Goal: Communication & Community: Participate in discussion

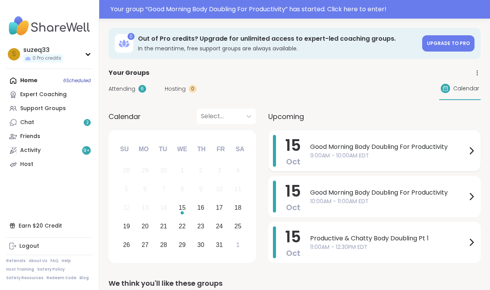
click at [330, 152] on span "9:00AM - 10:00AM EDT" at bounding box center [388, 156] width 157 height 8
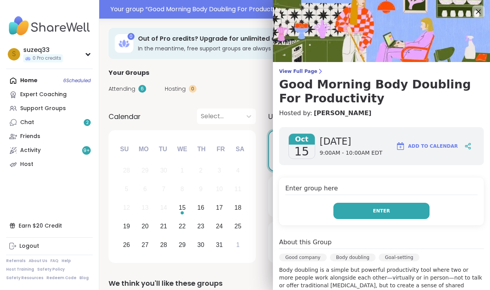
click at [375, 210] on span "Enter" at bounding box center [381, 211] width 17 height 7
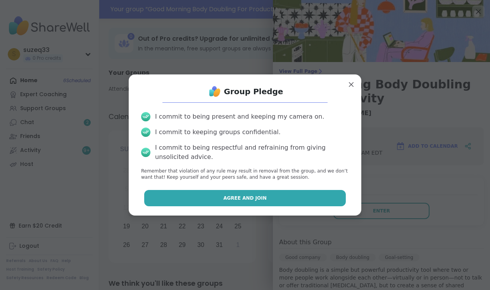
click at [321, 196] on button "Agree and Join" at bounding box center [245, 198] width 202 height 16
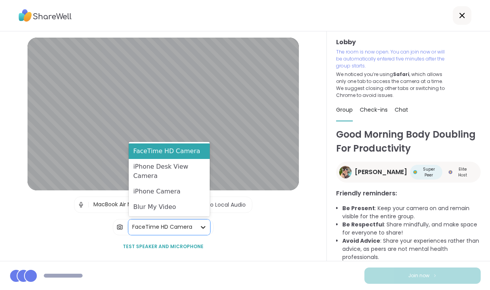
click at [203, 228] on icon at bounding box center [203, 227] width 5 height 3
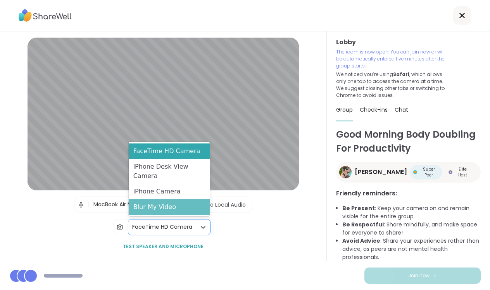
click at [191, 208] on div "Blur My Video" at bounding box center [169, 207] width 81 height 16
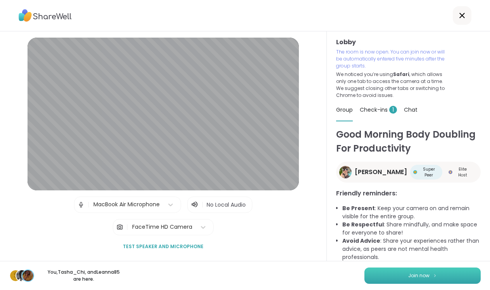
click at [437, 273] on button "Join now" at bounding box center [423, 276] width 116 height 16
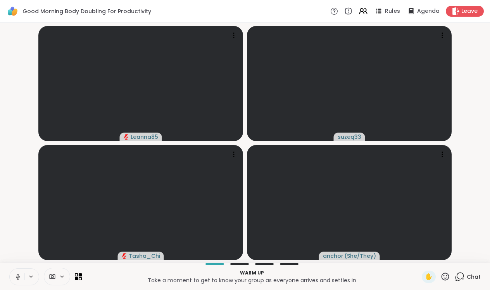
click at [17, 276] on icon at bounding box center [18, 275] width 2 height 3
click at [461, 275] on div "1" at bounding box center [464, 272] width 9 height 9
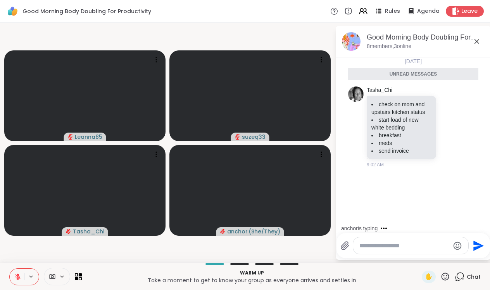
click at [397, 245] on textarea "Type your message" at bounding box center [405, 246] width 90 height 8
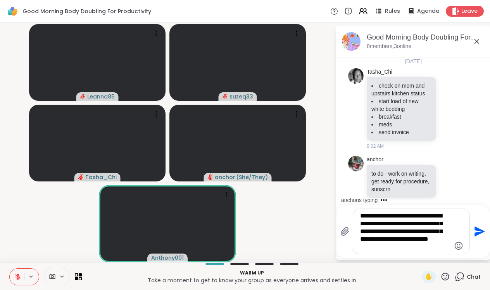
scroll to position [50, 0]
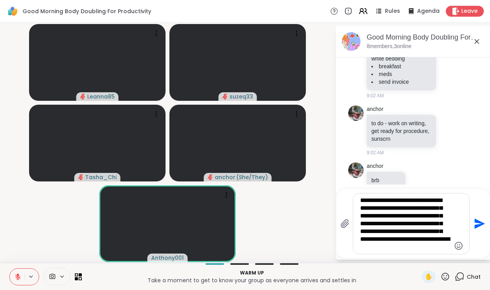
type textarea "**********"
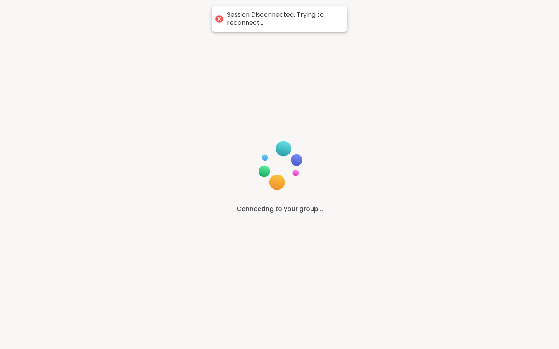
scroll to position [0, 0]
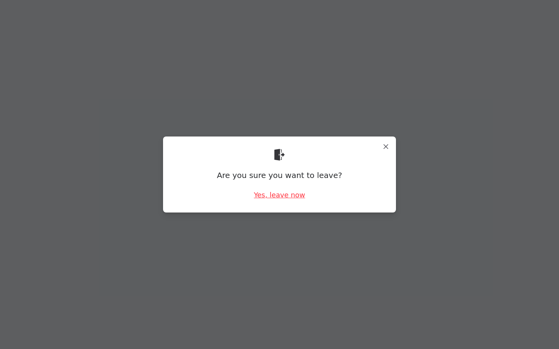
click at [296, 195] on div "Yes, leave now" at bounding box center [279, 195] width 51 height 10
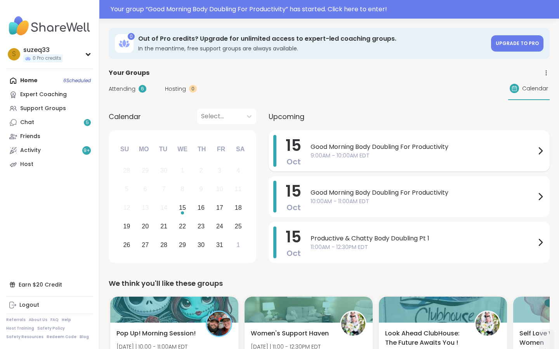
click at [327, 149] on span "Good Morning Body Doubling For Productivity" at bounding box center [422, 146] width 225 height 9
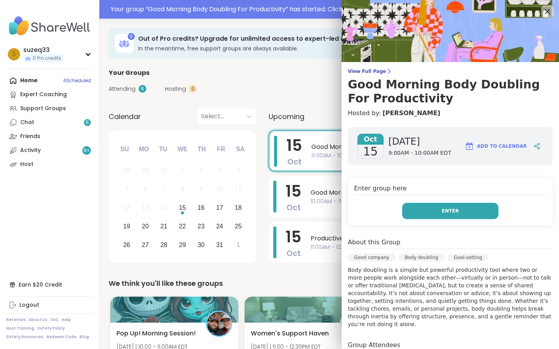
click at [425, 209] on button "Enter" at bounding box center [450, 211] width 96 height 16
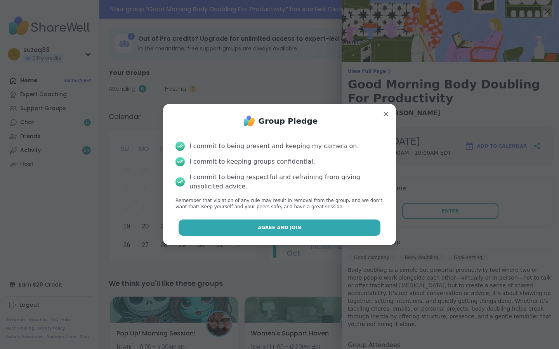
click at [351, 225] on button "Agree and Join" at bounding box center [279, 228] width 202 height 16
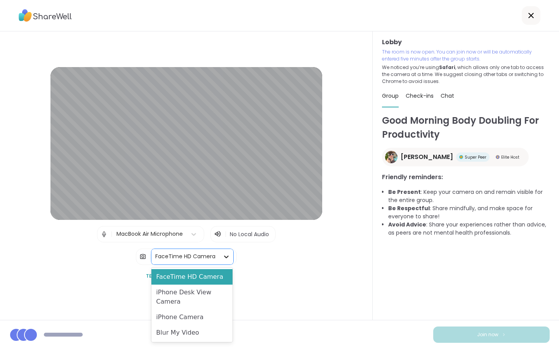
click at [226, 257] on icon at bounding box center [226, 257] width 5 height 3
click at [211, 333] on div "Blur My Video" at bounding box center [191, 333] width 81 height 16
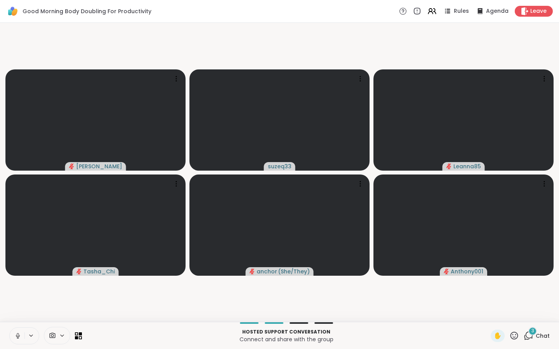
click at [19, 335] on icon at bounding box center [18, 334] width 2 height 3
click at [533, 334] on span "3" at bounding box center [532, 331] width 3 height 7
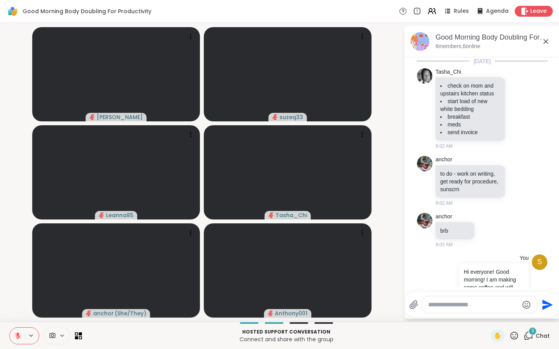
scroll to position [281, 0]
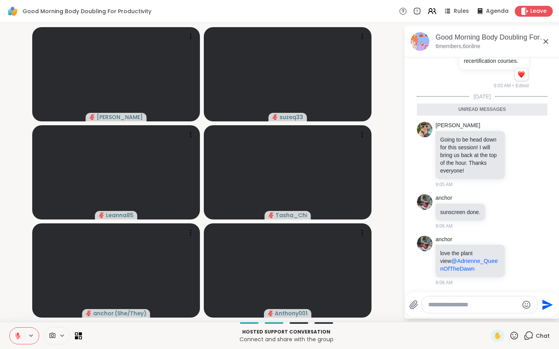
click at [452, 311] on div at bounding box center [479, 304] width 115 height 17
click at [449, 302] on textarea "Type your message" at bounding box center [473, 305] width 90 height 8
type textarea "**********"
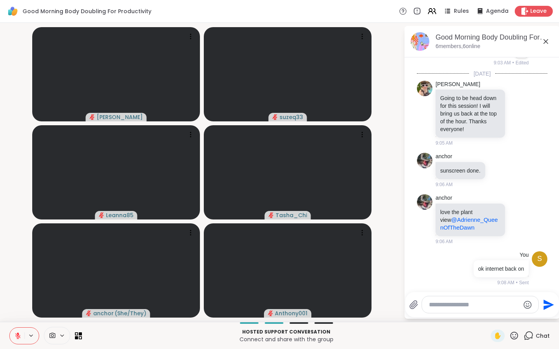
scroll to position [415, 0]
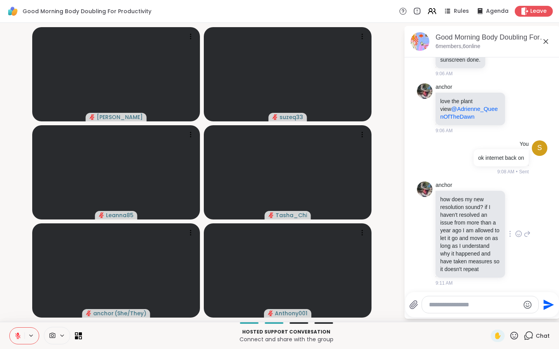
click at [518, 230] on icon at bounding box center [518, 234] width 7 height 8
click at [455, 218] on div "Select Reaction: Heart" at bounding box center [456, 221] width 7 height 7
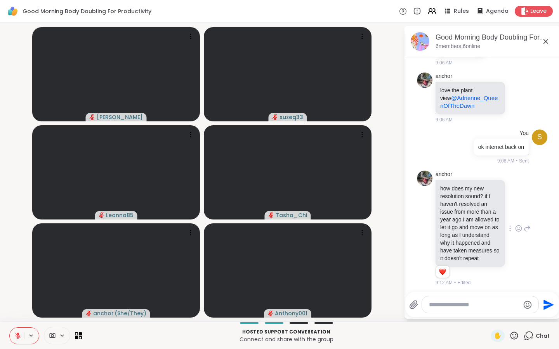
click at [526, 226] on icon at bounding box center [526, 228] width 7 height 9
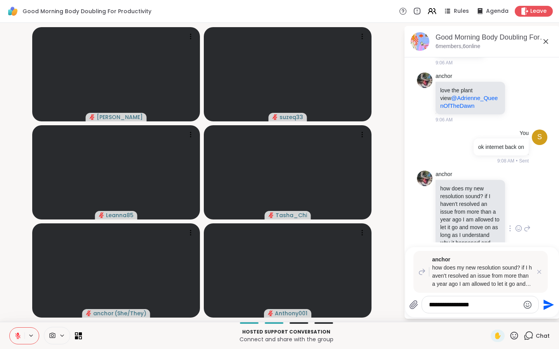
type textarea "**********"
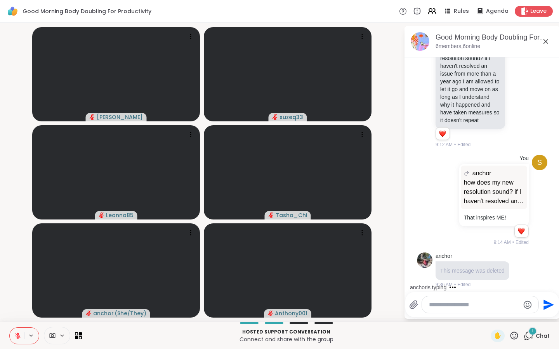
scroll to position [613, 0]
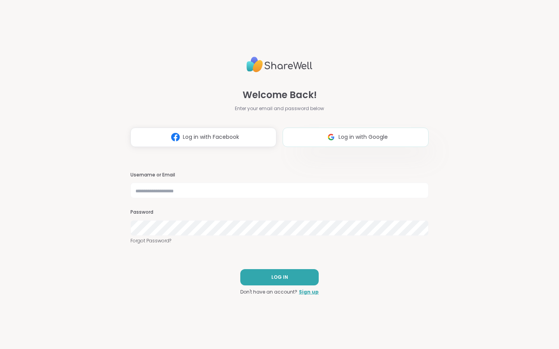
click at [324, 135] on img at bounding box center [331, 137] width 15 height 14
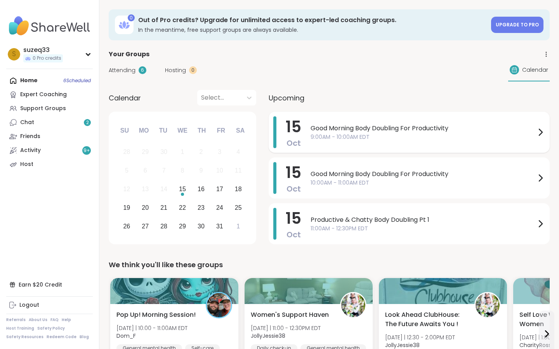
click at [391, 137] on span "9:00AM - 10:00AM EDT" at bounding box center [422, 137] width 225 height 8
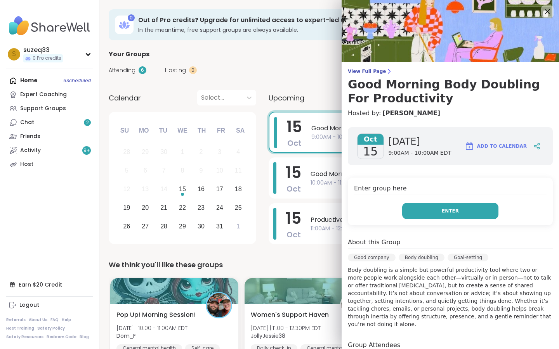
click at [434, 207] on button "Enter" at bounding box center [450, 211] width 96 height 16
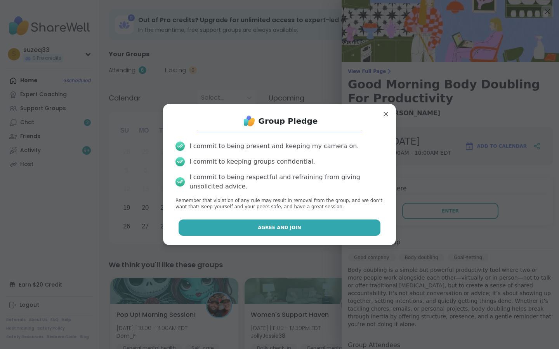
click at [334, 226] on button "Agree and Join" at bounding box center [279, 228] width 202 height 16
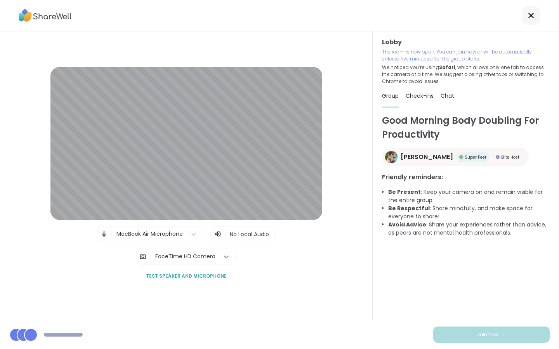
click at [224, 256] on icon at bounding box center [226, 257] width 5 height 3
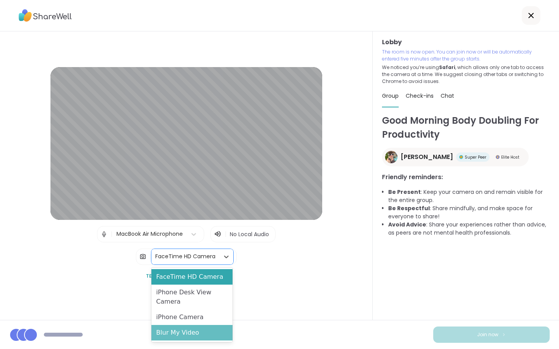
click at [199, 334] on div "Blur My Video" at bounding box center [191, 333] width 81 height 16
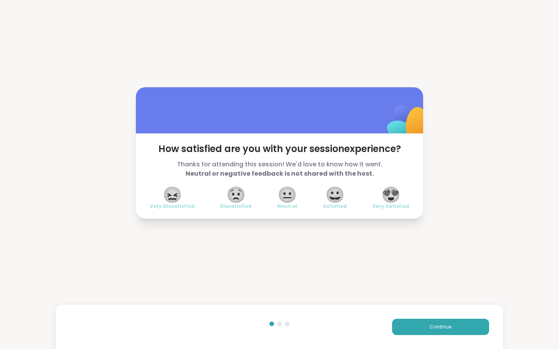
click at [394, 196] on span "😍" at bounding box center [390, 195] width 19 height 14
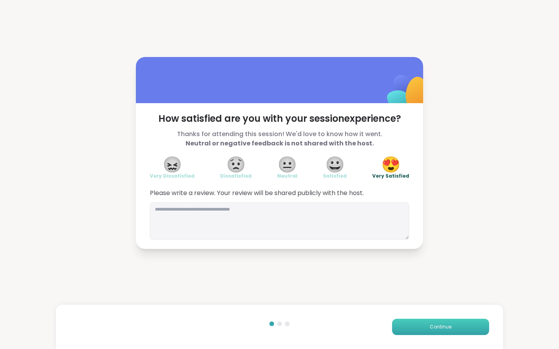
click at [443, 325] on span "Continue" at bounding box center [440, 327] width 22 height 7
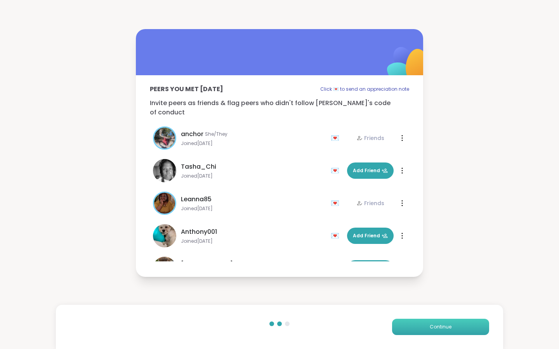
click at [431, 327] on span "Continue" at bounding box center [440, 327] width 22 height 7
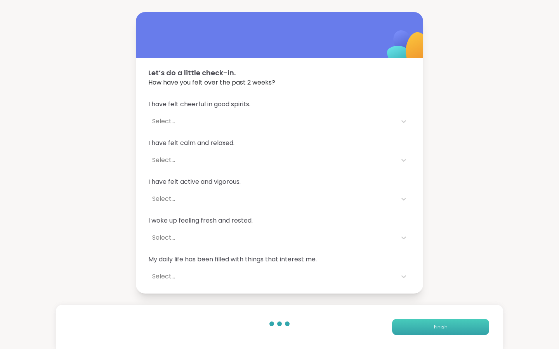
click at [431, 327] on button "Finish" at bounding box center [440, 327] width 97 height 16
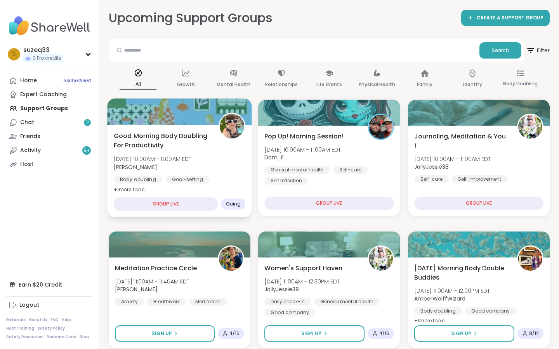
click at [192, 164] on span "[PERSON_NAME]" at bounding box center [153, 167] width 78 height 8
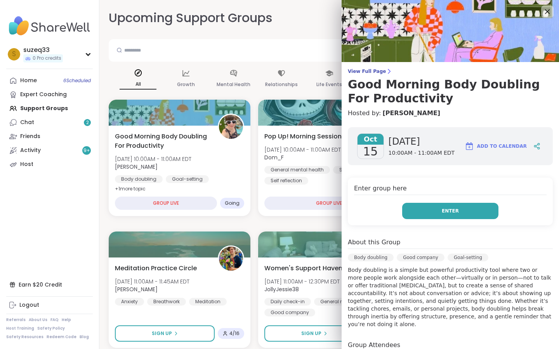
click at [412, 210] on button "Enter" at bounding box center [450, 211] width 96 height 16
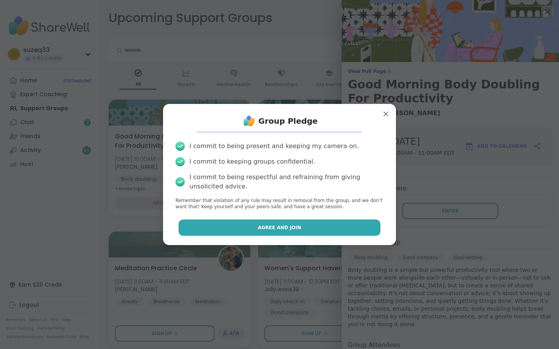
click at [341, 227] on button "Agree and Join" at bounding box center [279, 228] width 202 height 16
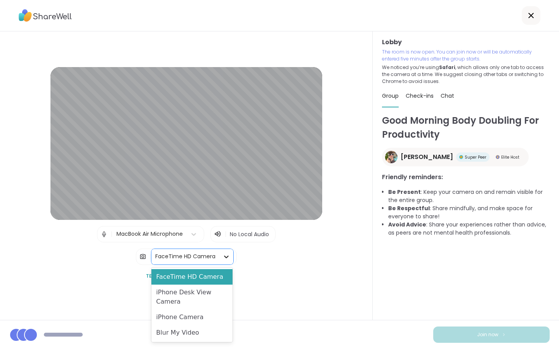
click at [224, 253] on icon at bounding box center [226, 257] width 8 height 8
click at [210, 332] on div "Blur My Video" at bounding box center [191, 333] width 81 height 16
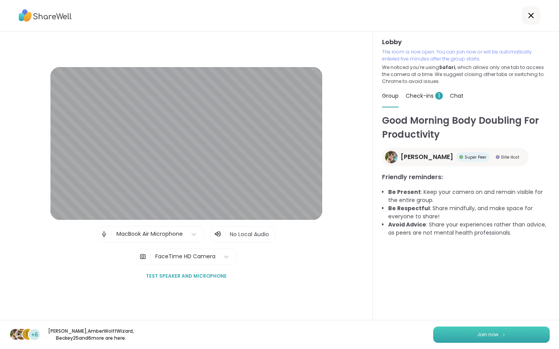
click at [470, 329] on button "Join now" at bounding box center [491, 335] width 116 height 16
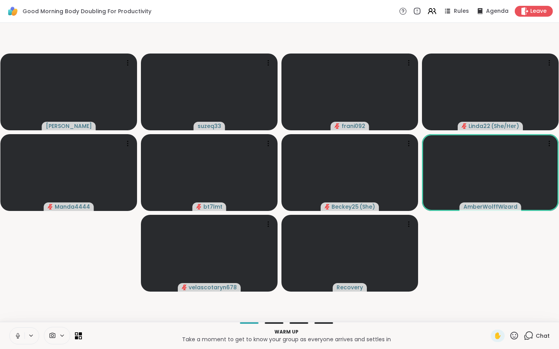
click at [17, 337] on icon at bounding box center [17, 335] width 7 height 7
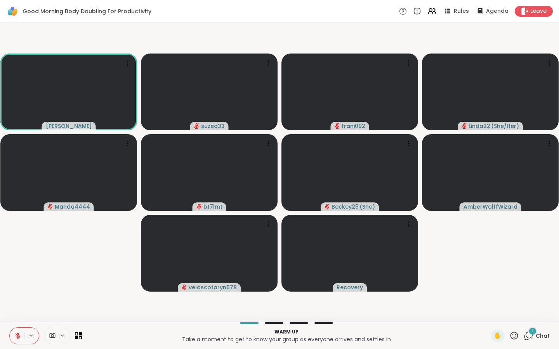
click at [533, 334] on span "1" at bounding box center [532, 331] width 2 height 7
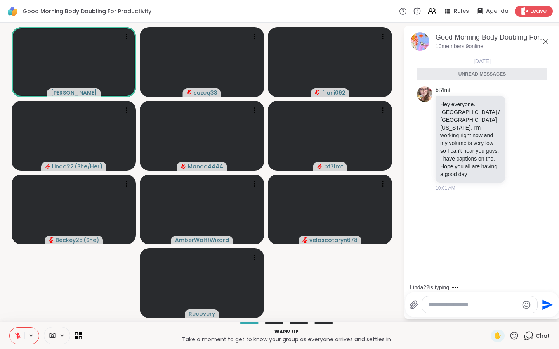
click at [450, 306] on textarea "Type your message" at bounding box center [473, 305] width 90 height 8
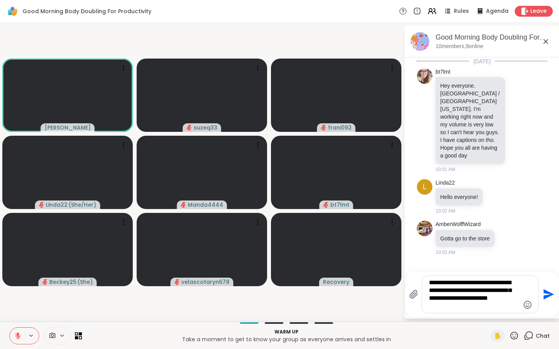
type textarea "**********"
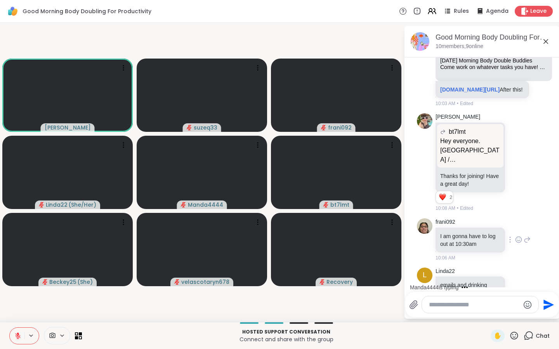
scroll to position [431, 0]
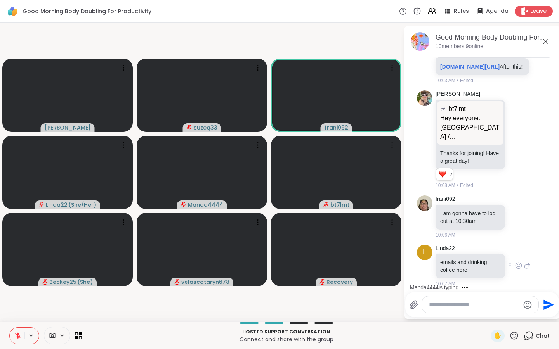
click at [518, 262] on icon at bounding box center [518, 266] width 7 height 8
click at [542, 210] on div "frani092 I am gonna have to log out at 10:30am 10:06 AM" at bounding box center [482, 216] width 130 height 49
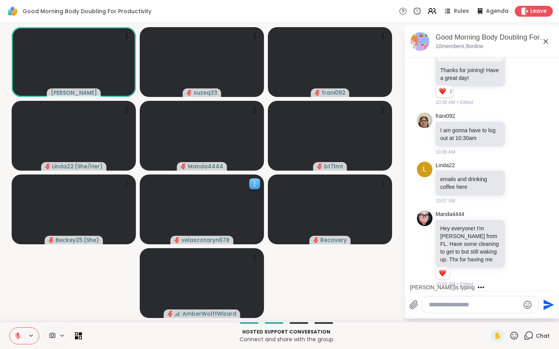
scroll to position [571, 0]
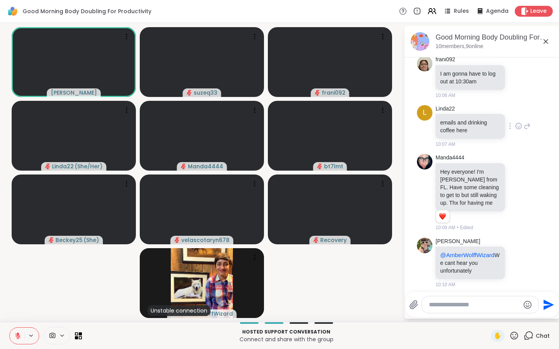
click at [520, 123] on icon at bounding box center [518, 126] width 7 height 8
click at [457, 110] on div "Select Reaction: Heart" at bounding box center [456, 113] width 7 height 7
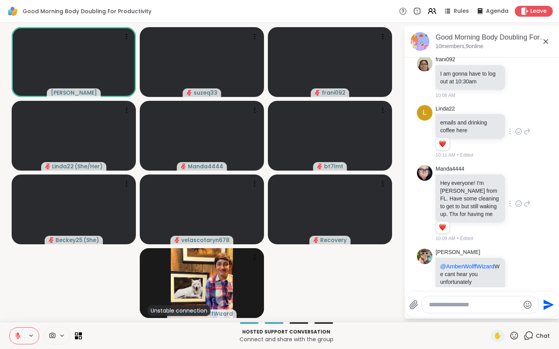
click at [517, 200] on icon at bounding box center [518, 204] width 7 height 8
click at [457, 188] on div "Select Reaction: Heart" at bounding box center [456, 191] width 7 height 7
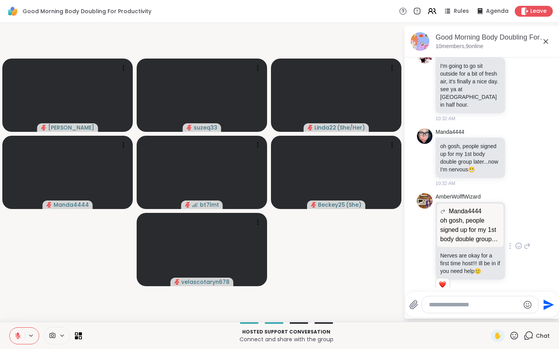
scroll to position [1651, 0]
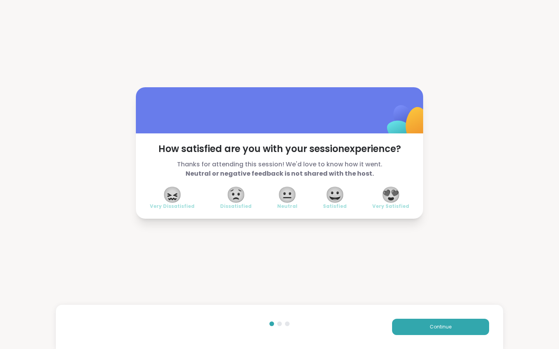
click at [396, 190] on span "😍" at bounding box center [390, 195] width 19 height 14
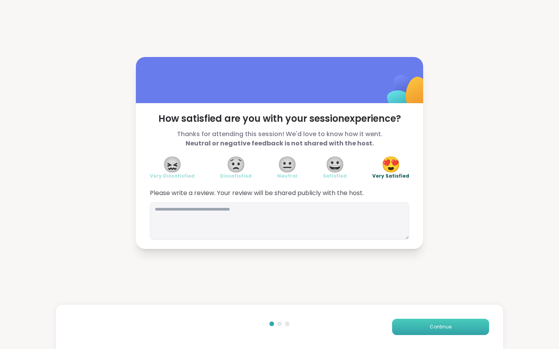
click at [444, 326] on span "Continue" at bounding box center [440, 327] width 22 height 7
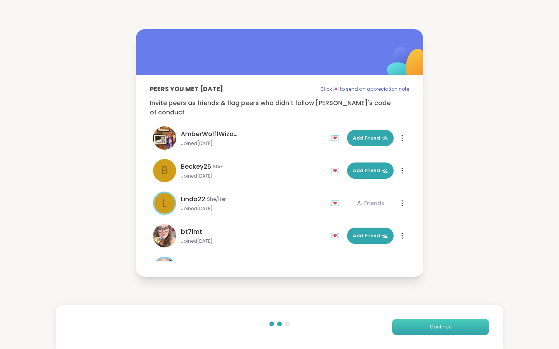
click at [449, 327] on span "Continue" at bounding box center [440, 327] width 22 height 7
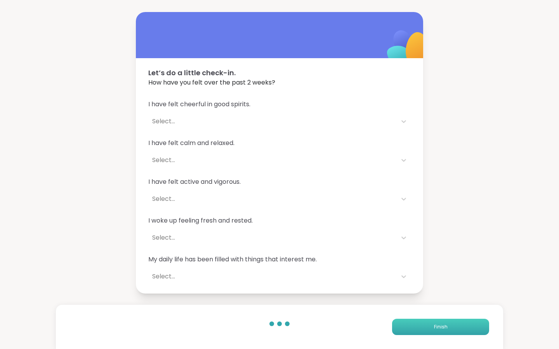
click at [449, 327] on button "Finish" at bounding box center [440, 327] width 97 height 16
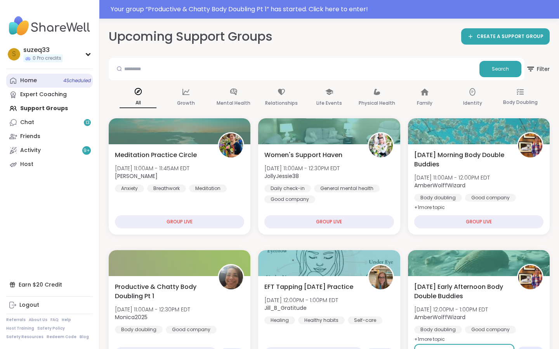
click at [37, 78] on link "Home 4 Scheduled" at bounding box center [49, 81] width 87 height 14
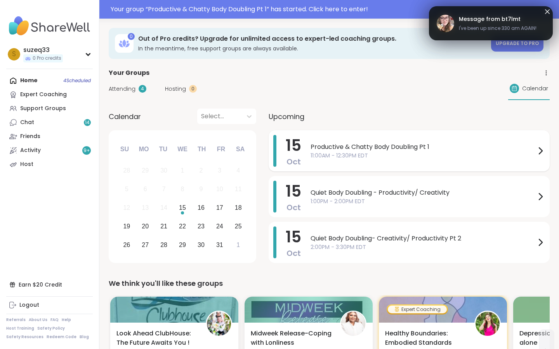
click at [386, 156] on span "11:00AM - 12:30PM EDT" at bounding box center [422, 156] width 225 height 8
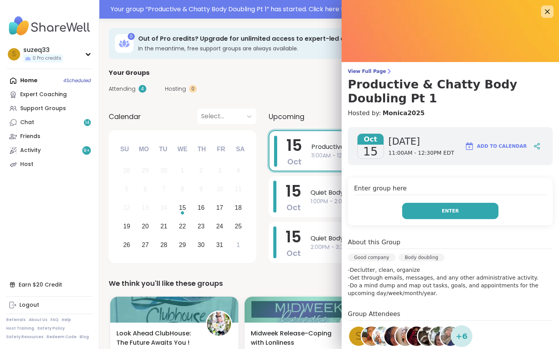
click at [424, 208] on button "Enter" at bounding box center [450, 211] width 96 height 16
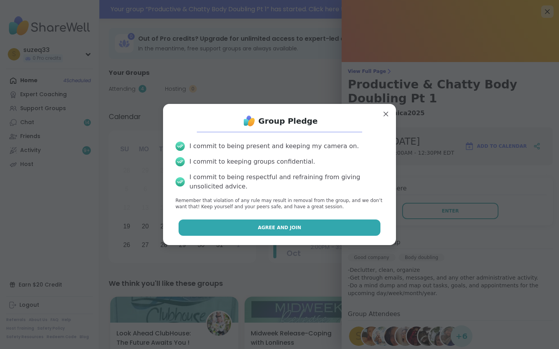
click at [359, 227] on button "Agree and Join" at bounding box center [279, 228] width 202 height 16
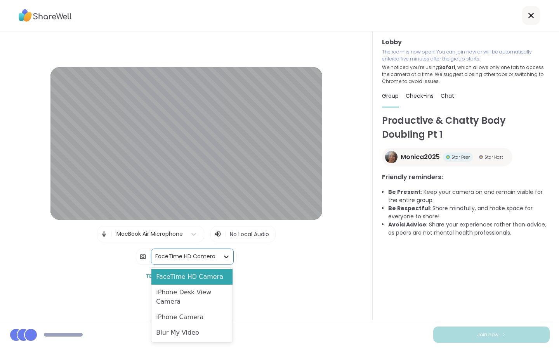
click at [225, 256] on icon at bounding box center [226, 257] width 8 height 8
click at [203, 331] on div "Blur My Video" at bounding box center [191, 333] width 81 height 16
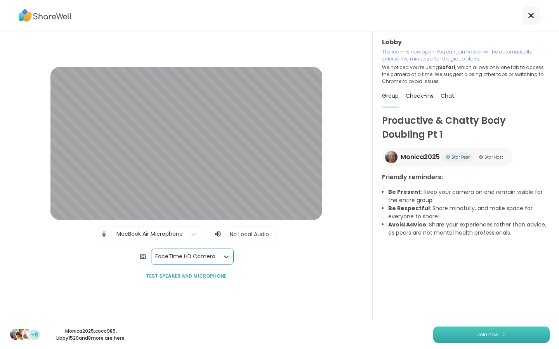
click at [442, 331] on button "Join now" at bounding box center [491, 335] width 116 height 16
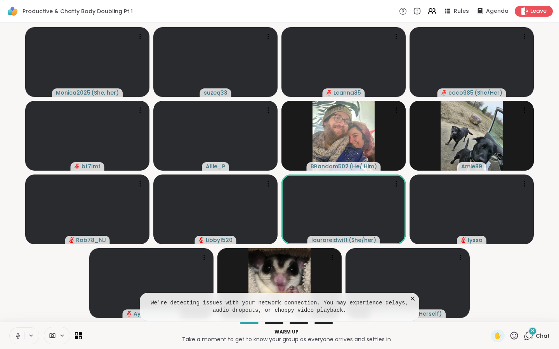
click at [17, 335] on icon at bounding box center [17, 335] width 7 height 7
click at [411, 295] on icon at bounding box center [413, 299] width 8 height 8
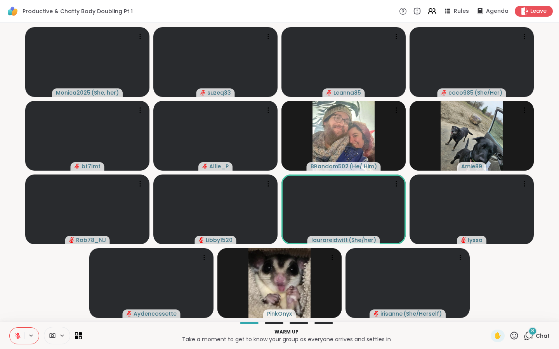
click at [527, 336] on icon at bounding box center [528, 336] width 10 height 10
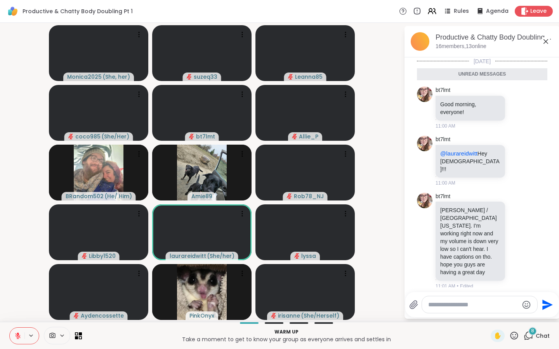
scroll to position [221, 0]
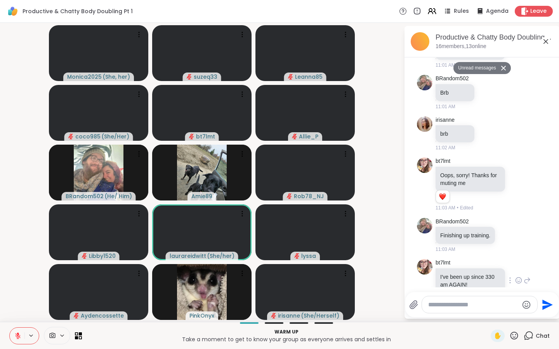
click at [519, 277] on icon at bounding box center [518, 281] width 7 height 8
click at [474, 265] on div "Select Reaction: Sad" at bounding box center [473, 268] width 7 height 7
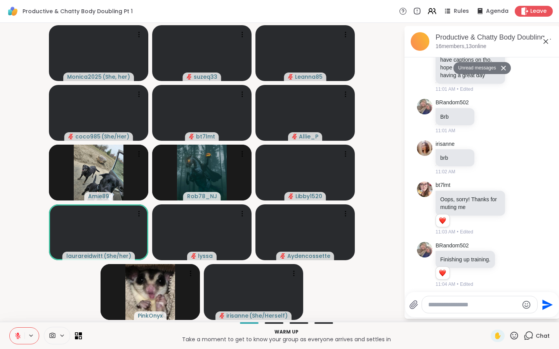
scroll to position [243, 0]
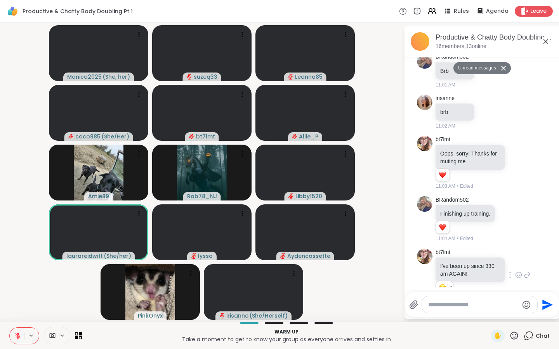
click at [431, 302] on textarea "Type your message" at bounding box center [473, 305] width 90 height 8
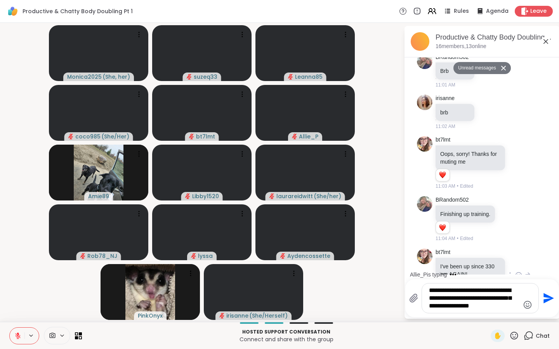
scroll to position [0, 0]
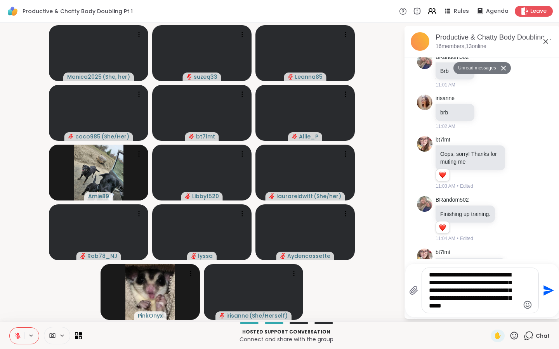
type textarea "**********"
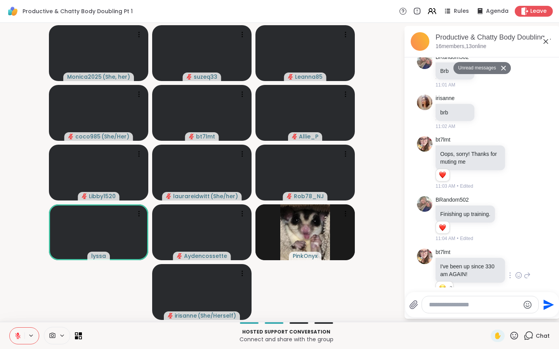
scroll to position [323, 0]
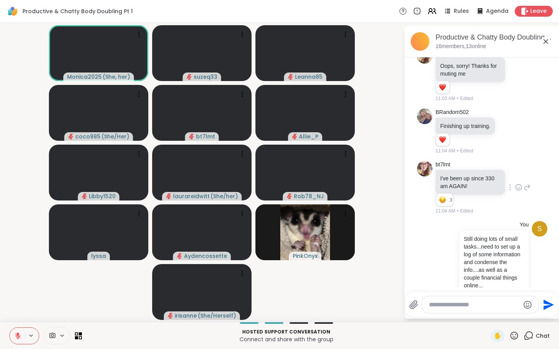
click at [19, 335] on icon at bounding box center [18, 333] width 2 height 3
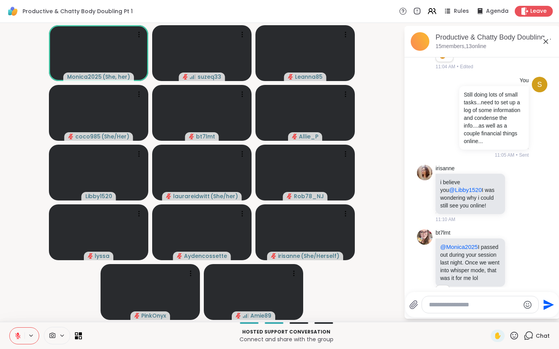
scroll to position [478, 0]
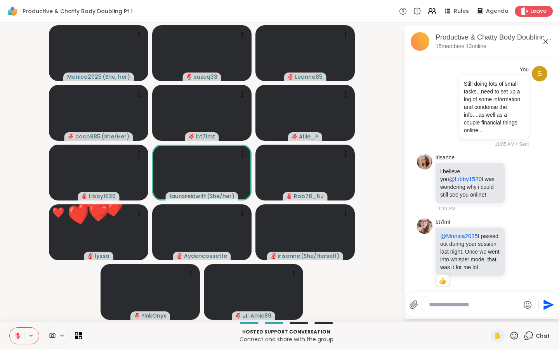
click at [514, 336] on icon at bounding box center [514, 336] width 10 height 10
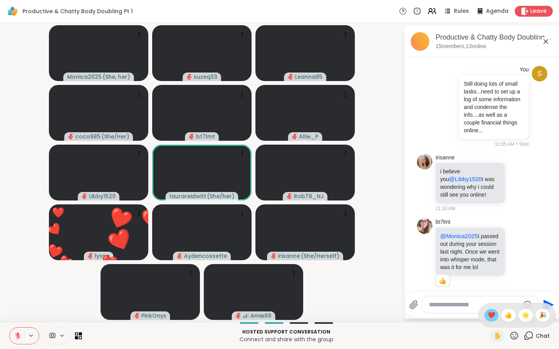
click at [489, 316] on span "❤️" at bounding box center [491, 315] width 8 height 9
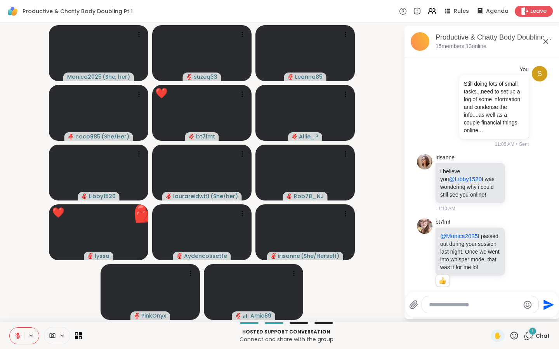
scroll to position [527, 0]
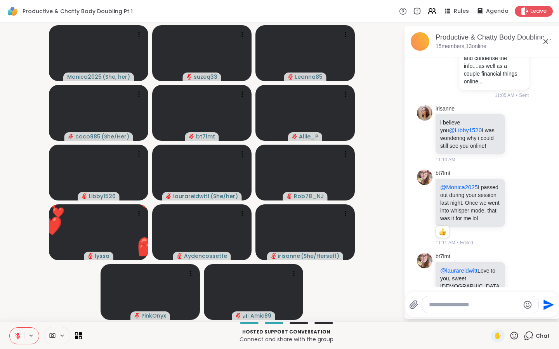
click at [516, 333] on icon at bounding box center [514, 336] width 8 height 8
click at [487, 315] on span "❤️" at bounding box center [491, 315] width 8 height 9
click at [448, 305] on textarea "Type your message" at bounding box center [474, 305] width 90 height 8
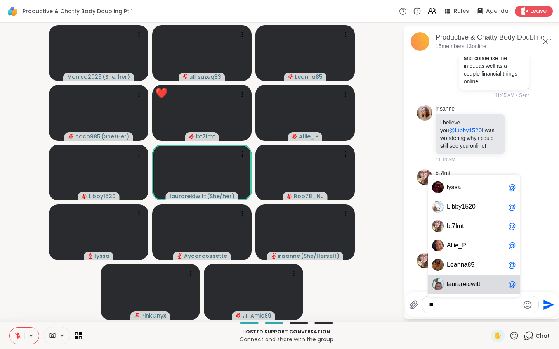
click at [469, 283] on span "aurareidwitt" at bounding box center [464, 284] width 32 height 8
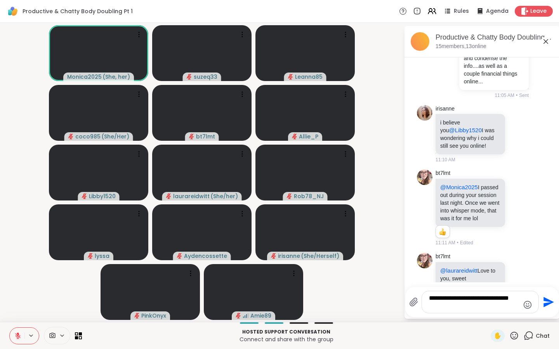
type textarea "**********"
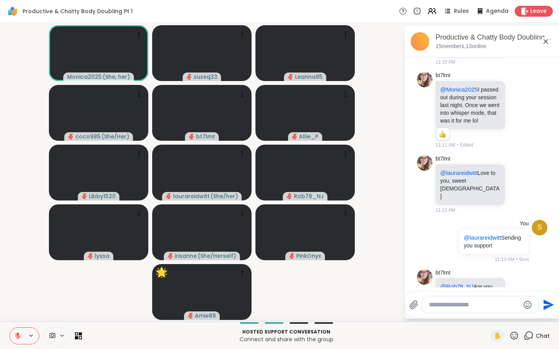
scroll to position [710, 0]
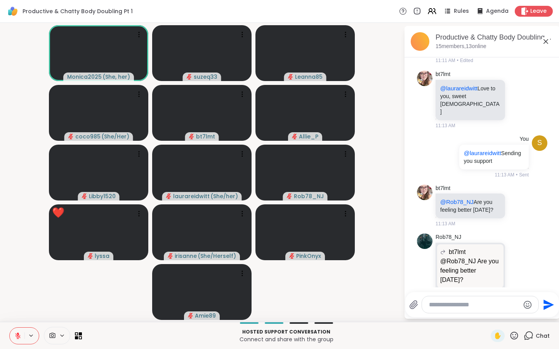
click at [20, 334] on icon at bounding box center [17, 335] width 7 height 7
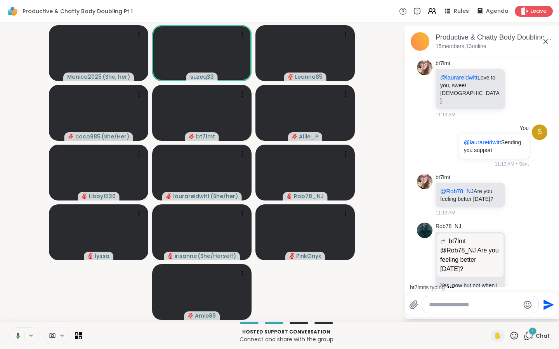
scroll to position [805, 0]
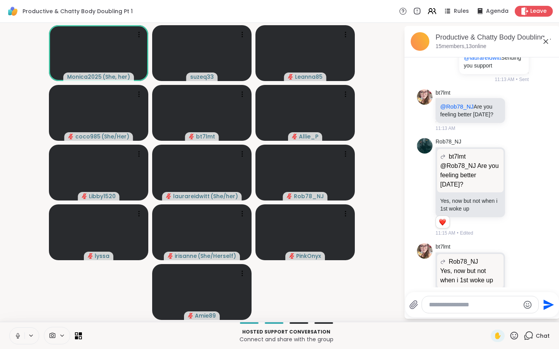
click at [16, 338] on icon at bounding box center [17, 335] width 7 height 7
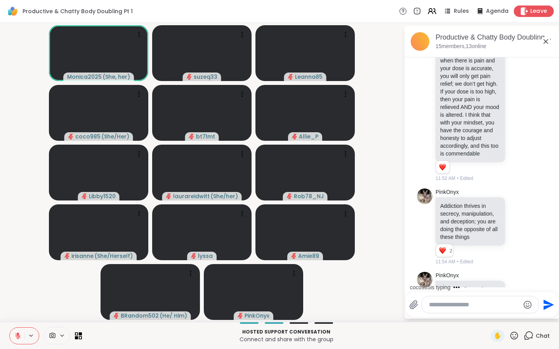
scroll to position [1636, 0]
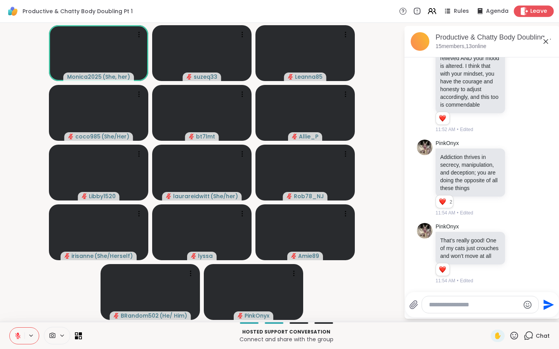
click at [530, 9] on span "Leave" at bounding box center [538, 11] width 17 height 8
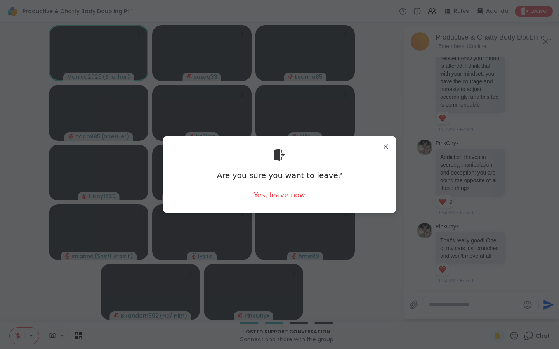
click at [280, 194] on div "Yes, leave now" at bounding box center [279, 195] width 51 height 10
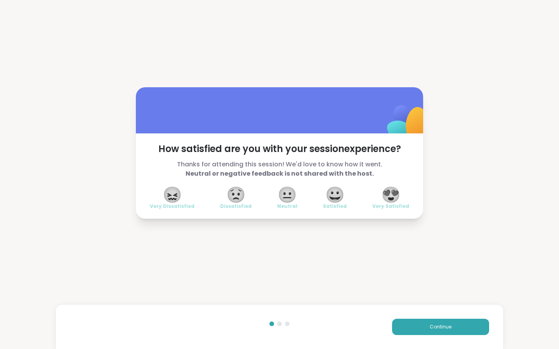
click at [396, 194] on span "😍" at bounding box center [390, 195] width 19 height 14
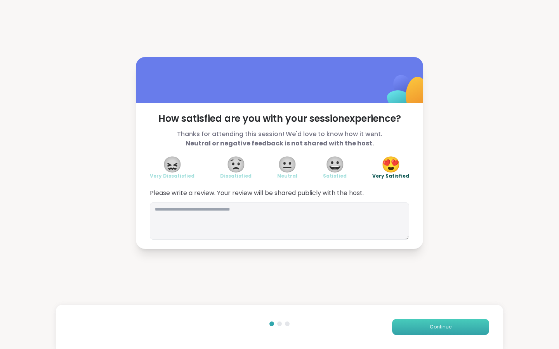
click at [447, 325] on span "Continue" at bounding box center [440, 327] width 22 height 7
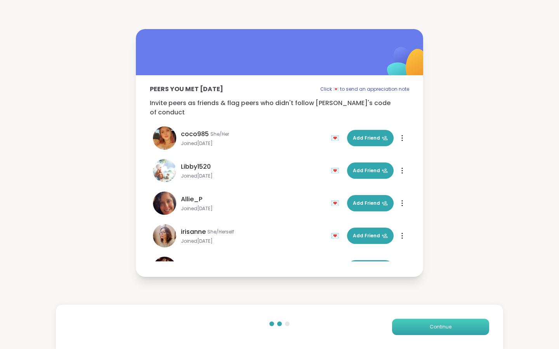
click at [445, 326] on span "Continue" at bounding box center [440, 327] width 22 height 7
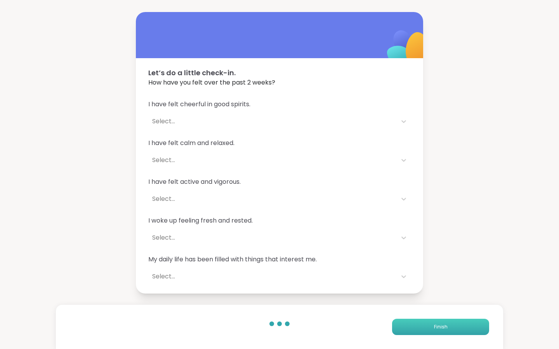
click at [445, 326] on span "Finish" at bounding box center [441, 327] width 14 height 7
